Goal: Transaction & Acquisition: Purchase product/service

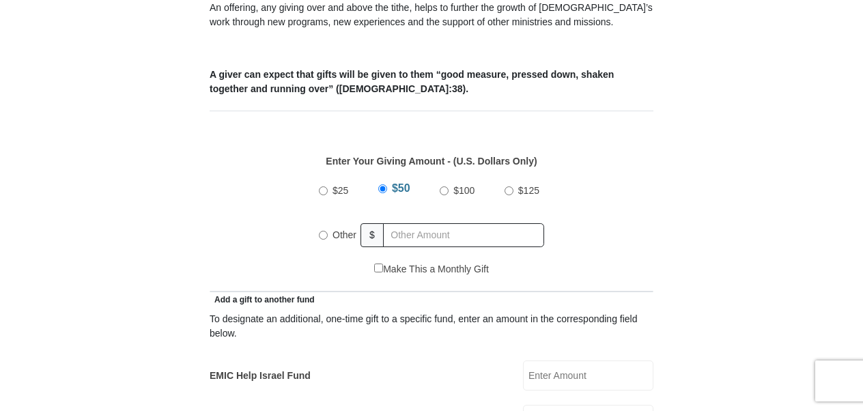
scroll to position [534, 0]
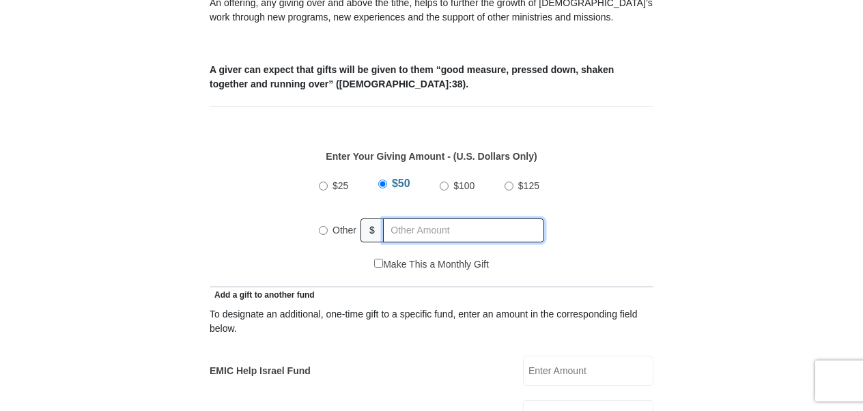
radio input "true"
click at [416, 219] on input "text" at bounding box center [466, 231] width 156 height 24
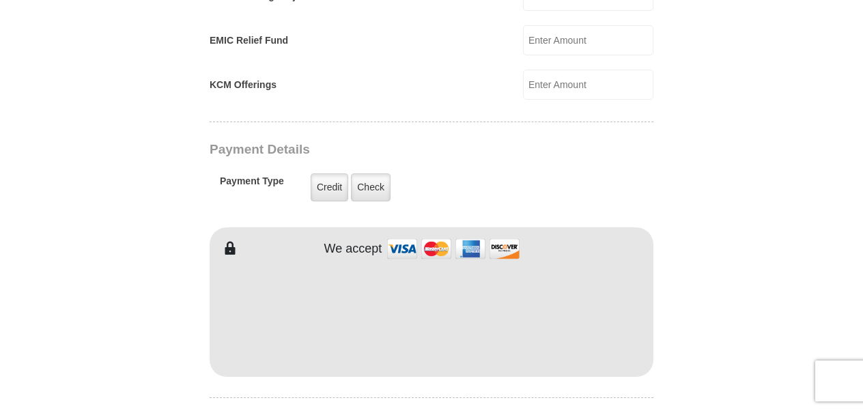
scroll to position [999, 0]
type input "180.00"
click at [752, 274] on form "Eagle Mountain International Church Online Giving Because of gifts like yours, …" at bounding box center [431, 55] width 779 height 1998
click at [335, 173] on label "Credit" at bounding box center [330, 187] width 38 height 28
click at [0, 0] on input "Credit" at bounding box center [0, 0] width 0 height 0
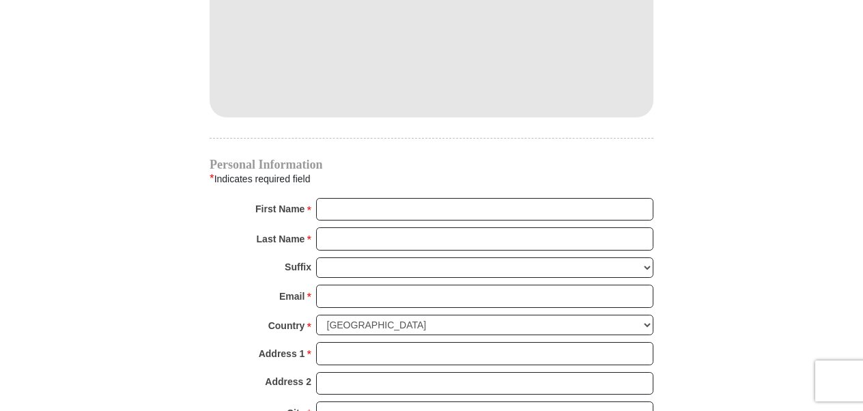
scroll to position [1258, 0]
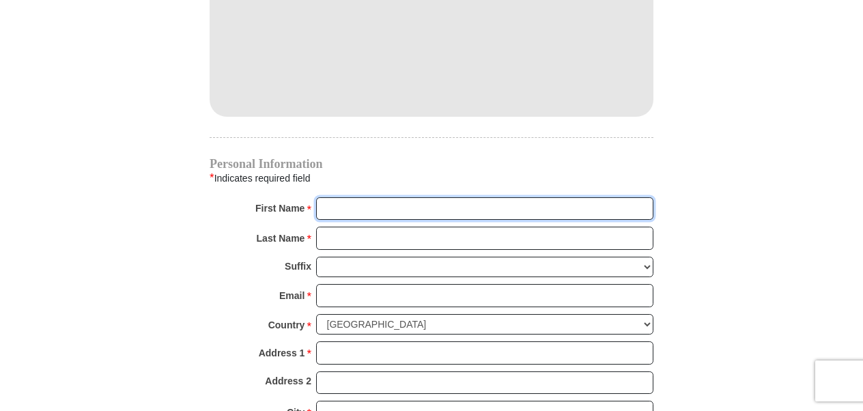
click at [504, 197] on input "First Name *" at bounding box center [484, 208] width 337 height 23
type input "Patricia"
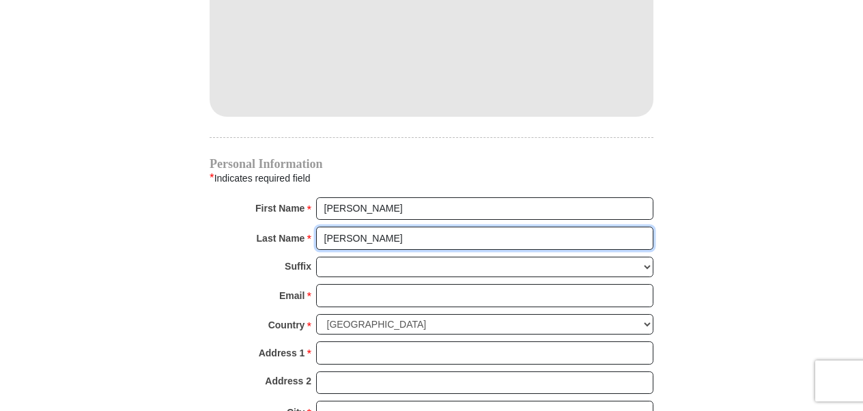
type input "dOWD"
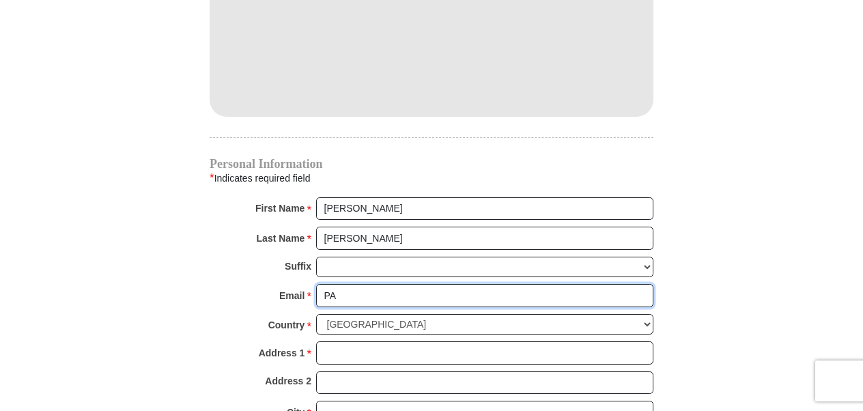
type input "P"
type input "patdowd48@gmail.com"
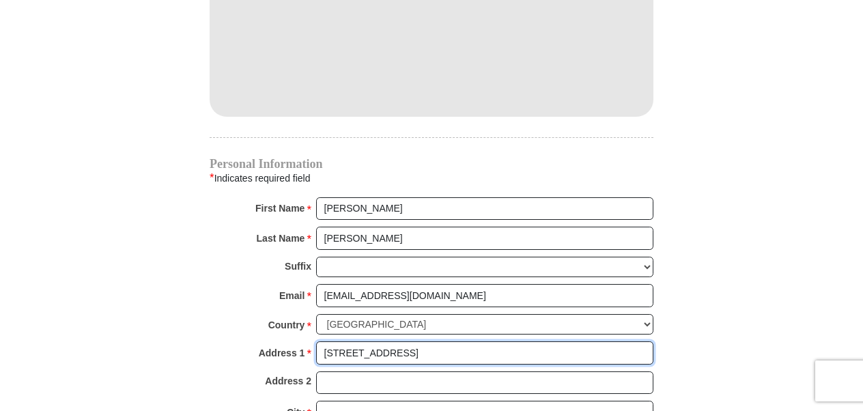
type input "898 Krattley Ln Unit 29"
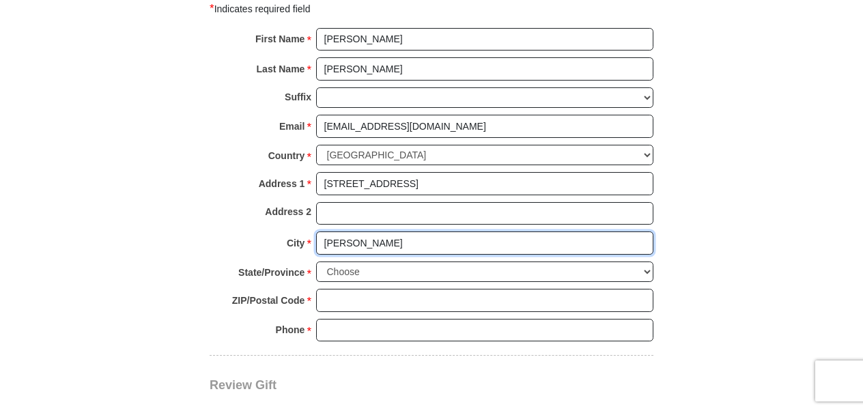
scroll to position [1433, 0]
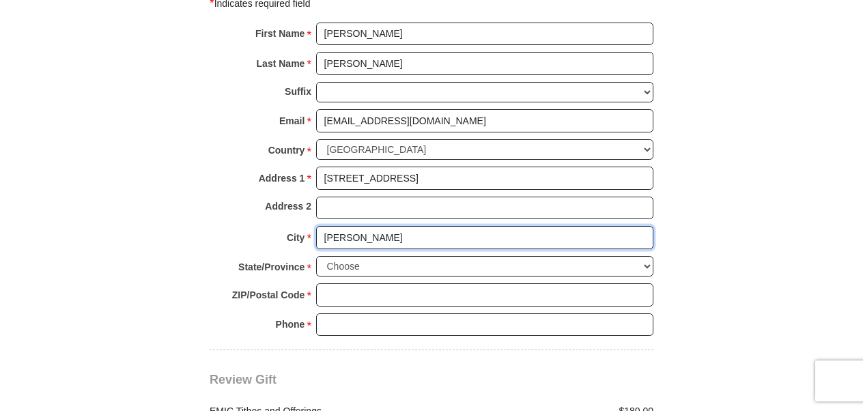
type input "Hudson"
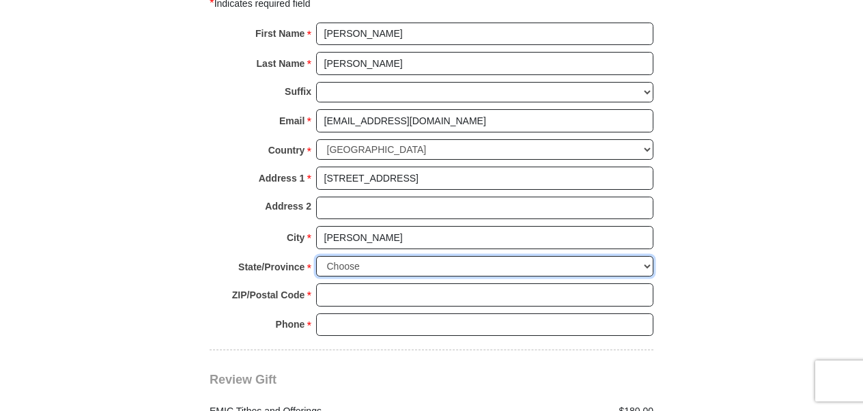
click at [445, 256] on select "Choose Alabama Alaska American Samoa Arizona Arkansas Armed Forces Americas Arm…" at bounding box center [484, 266] width 337 height 21
select select "WI"
click at [316, 256] on select "Choose Alabama Alaska American Samoa Arizona Arkansas Armed Forces Americas Arm…" at bounding box center [484, 266] width 337 height 21
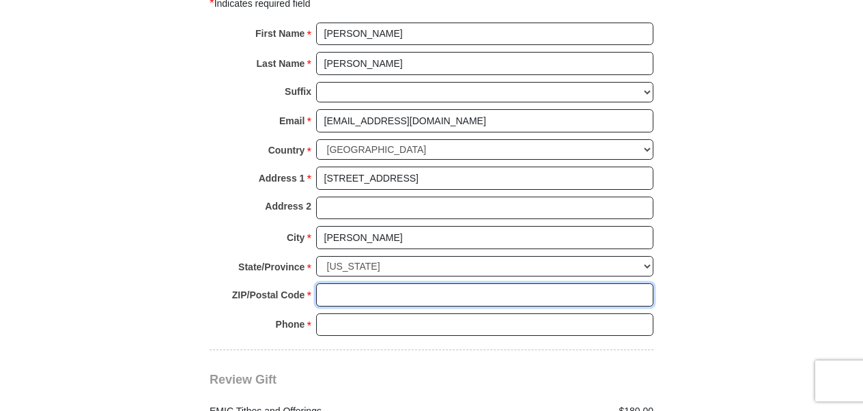
click at [454, 283] on input "ZIP/Postal Code *" at bounding box center [484, 294] width 337 height 23
type input "54016"
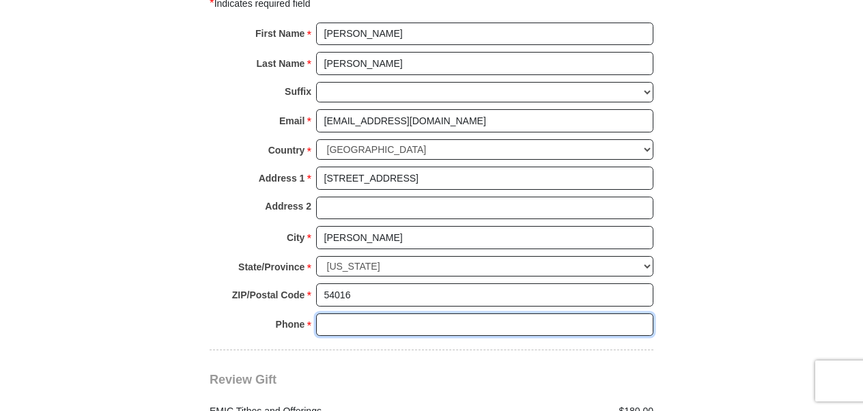
click at [458, 313] on input "Phone * *" at bounding box center [484, 324] width 337 height 23
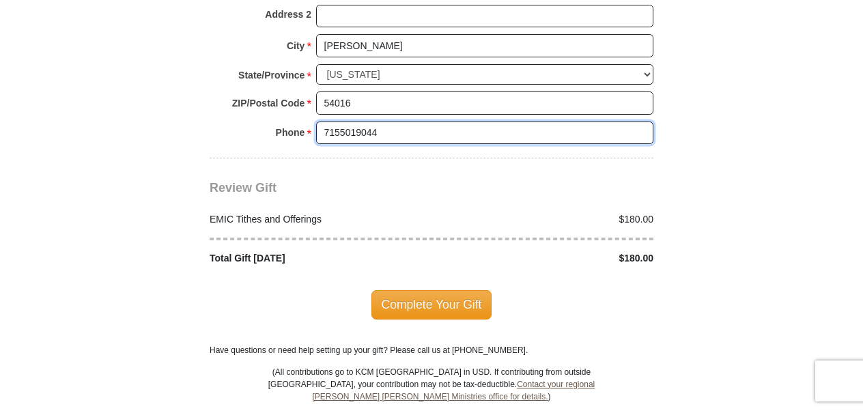
scroll to position [1628, 0]
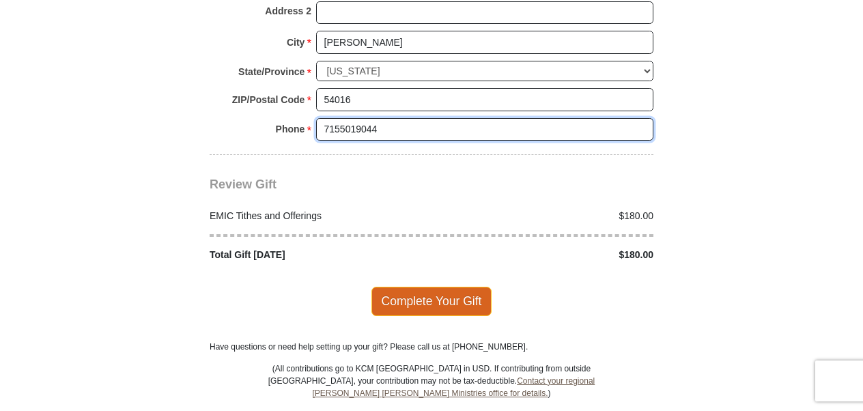
type input "7155019044"
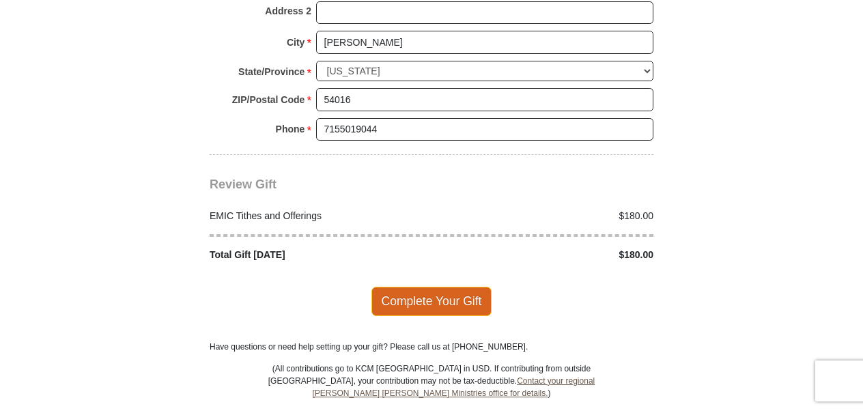
click at [469, 287] on span "Complete Your Gift" at bounding box center [432, 301] width 121 height 29
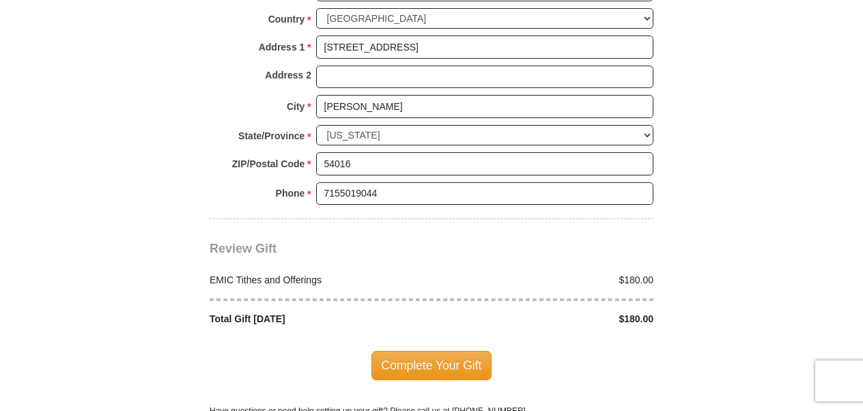
scroll to position [1692, 0]
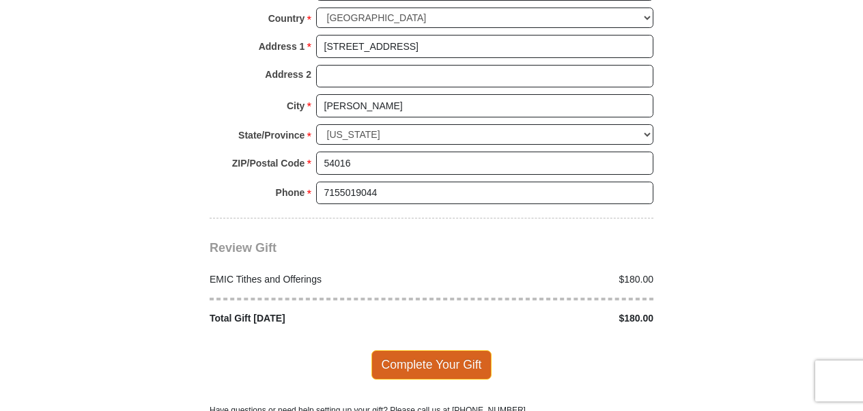
click at [464, 350] on span "Complete Your Gift" at bounding box center [432, 364] width 121 height 29
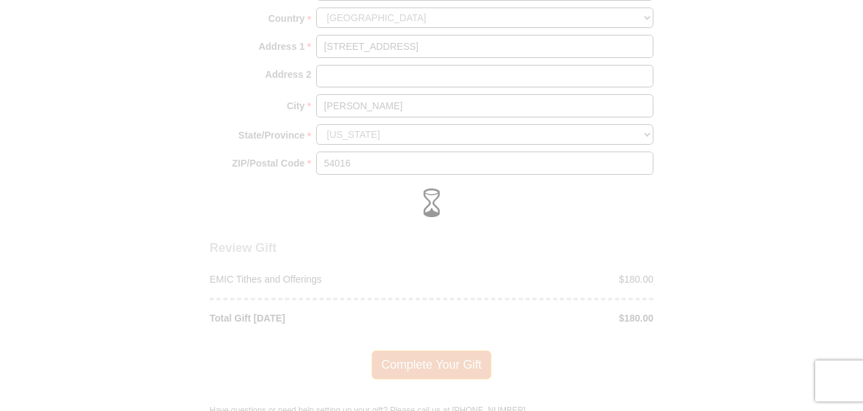
scroll to position [1565, 0]
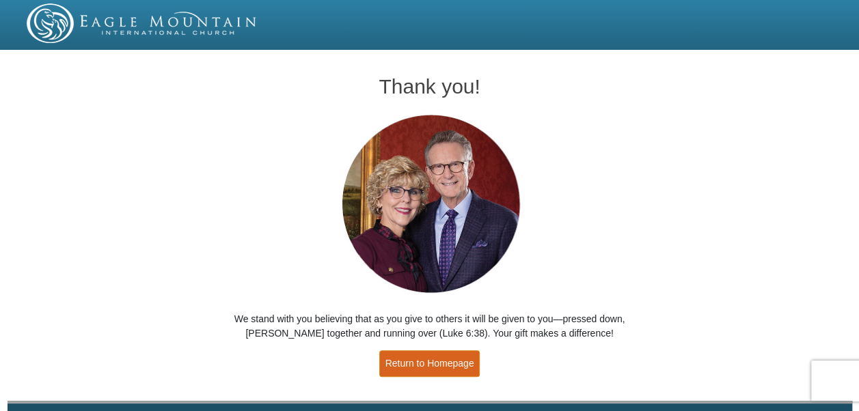
click at [408, 357] on link "Return to Homepage" at bounding box center [429, 363] width 101 height 27
